Goal: Information Seeking & Learning: Learn about a topic

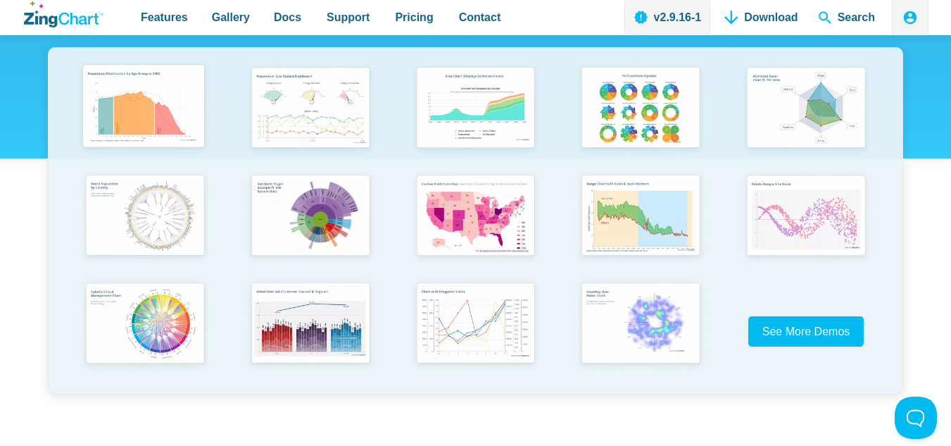
click at [112, 111] on img "App Content" at bounding box center [143, 107] width 136 height 97
click at [791, 218] on img "App Content" at bounding box center [804, 215] width 136 height 97
click at [475, 310] on img "App Content" at bounding box center [474, 323] width 136 height 97
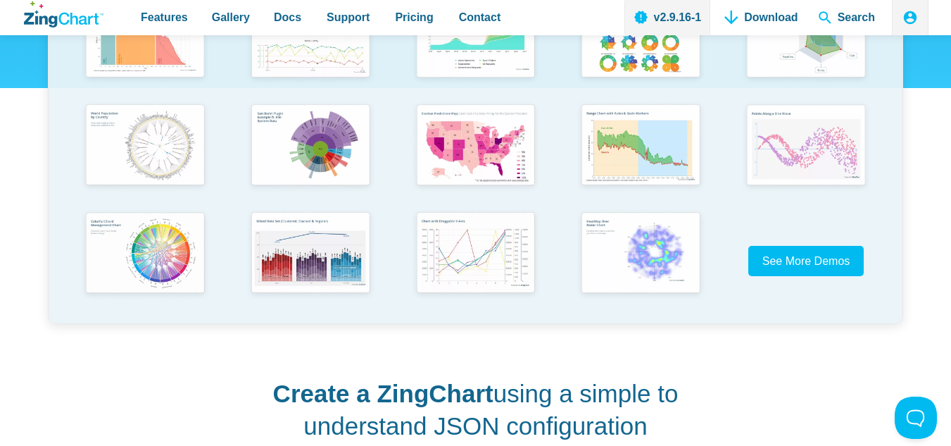
scroll to position [211, 0]
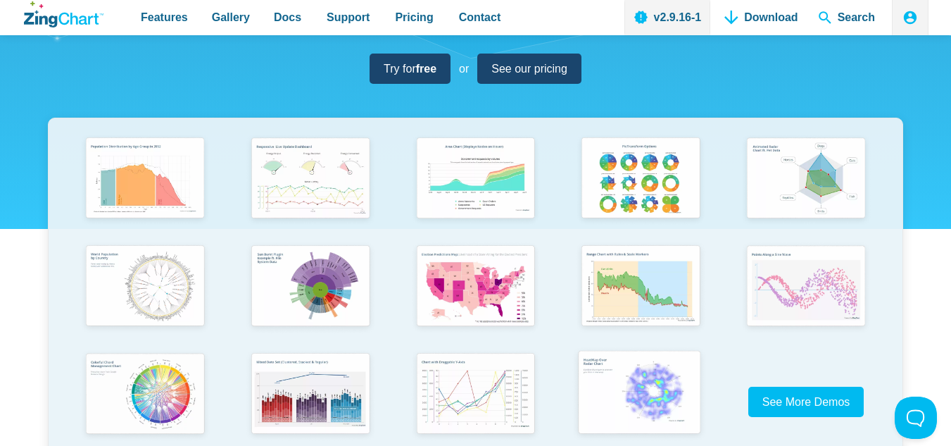
click at [596, 404] on img "App Content" at bounding box center [640, 393] width 136 height 97
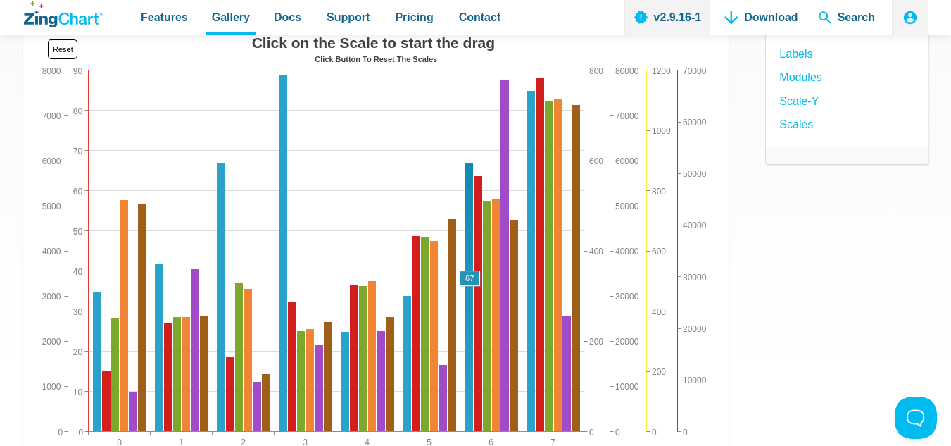
scroll to position [141, 0]
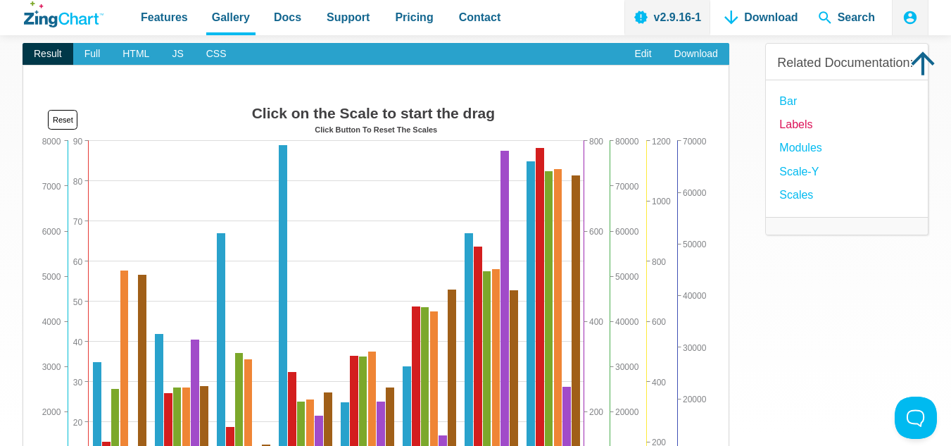
click at [791, 125] on link "Labels" at bounding box center [795, 124] width 33 height 19
